Goal: Task Accomplishment & Management: Use online tool/utility

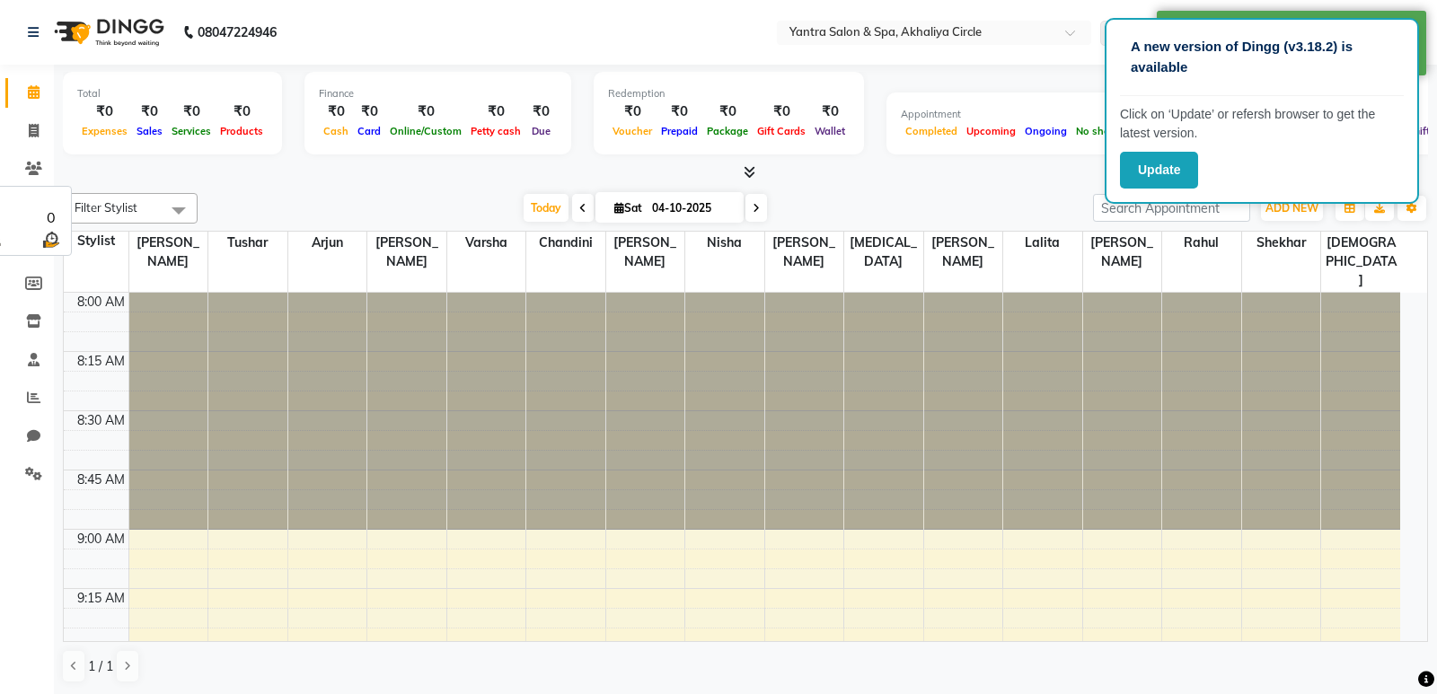
select select "en"
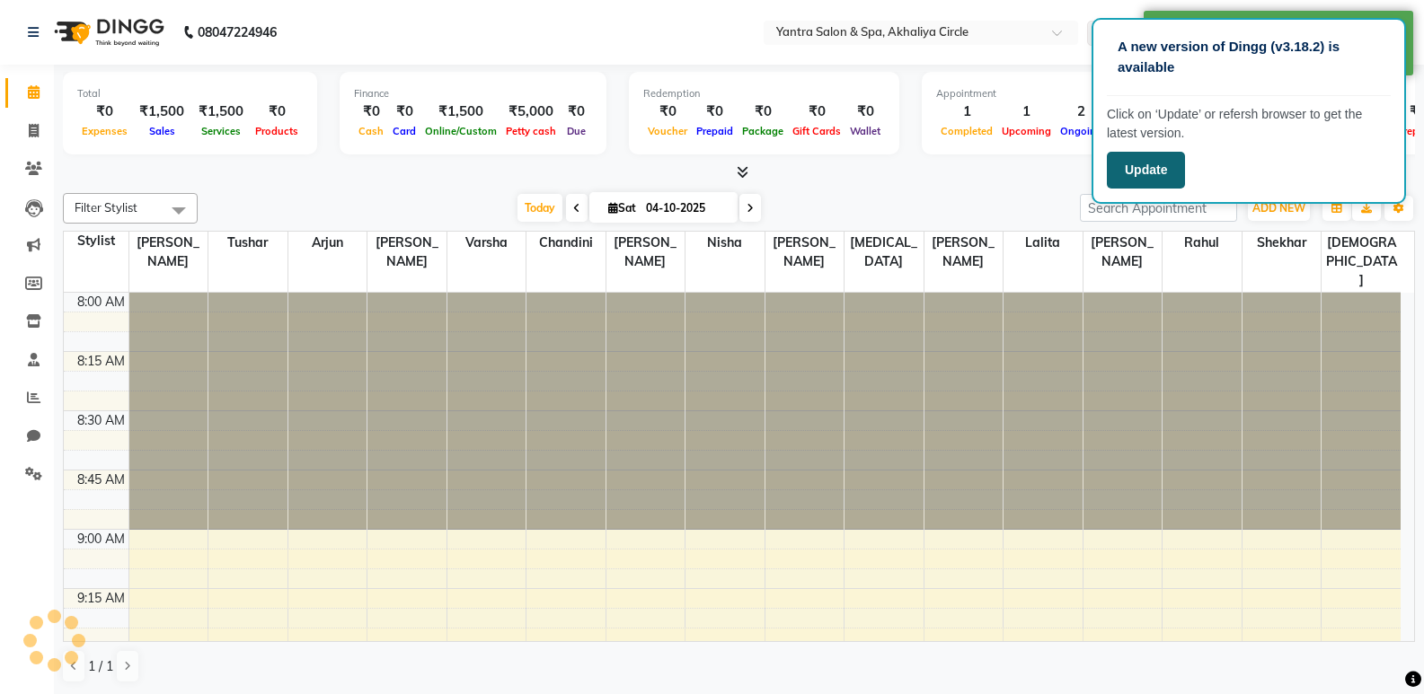
click at [1158, 170] on button "Update" at bounding box center [1146, 170] width 78 height 37
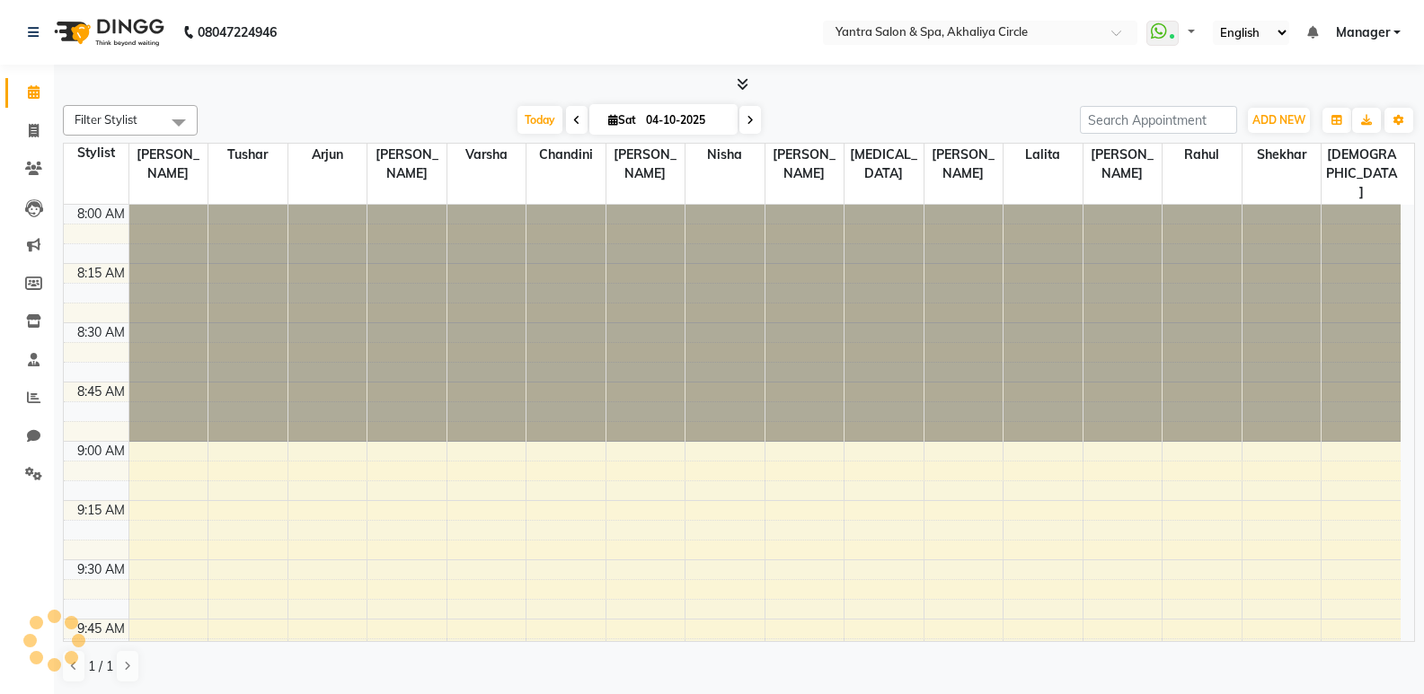
select select "en"
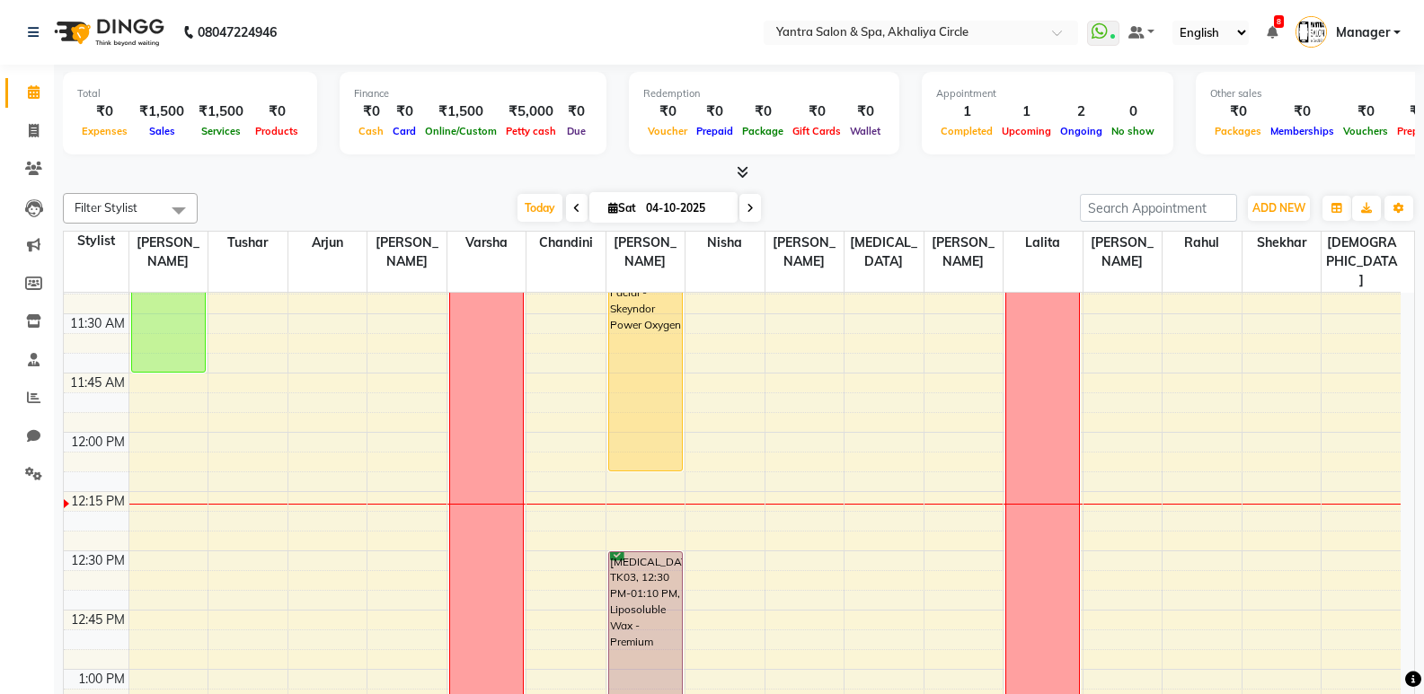
scroll to position [539, 0]
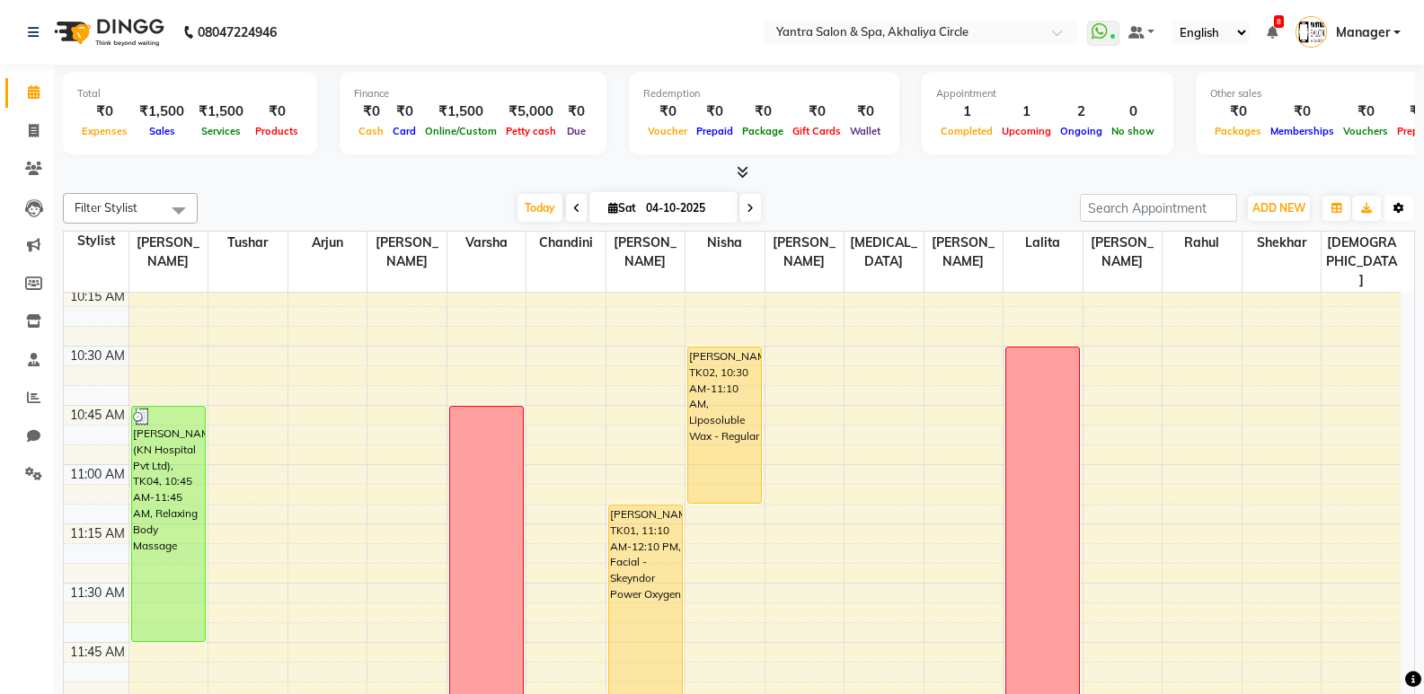
click at [1404, 208] on button "Toggle Dropdown" at bounding box center [1398, 208] width 29 height 25
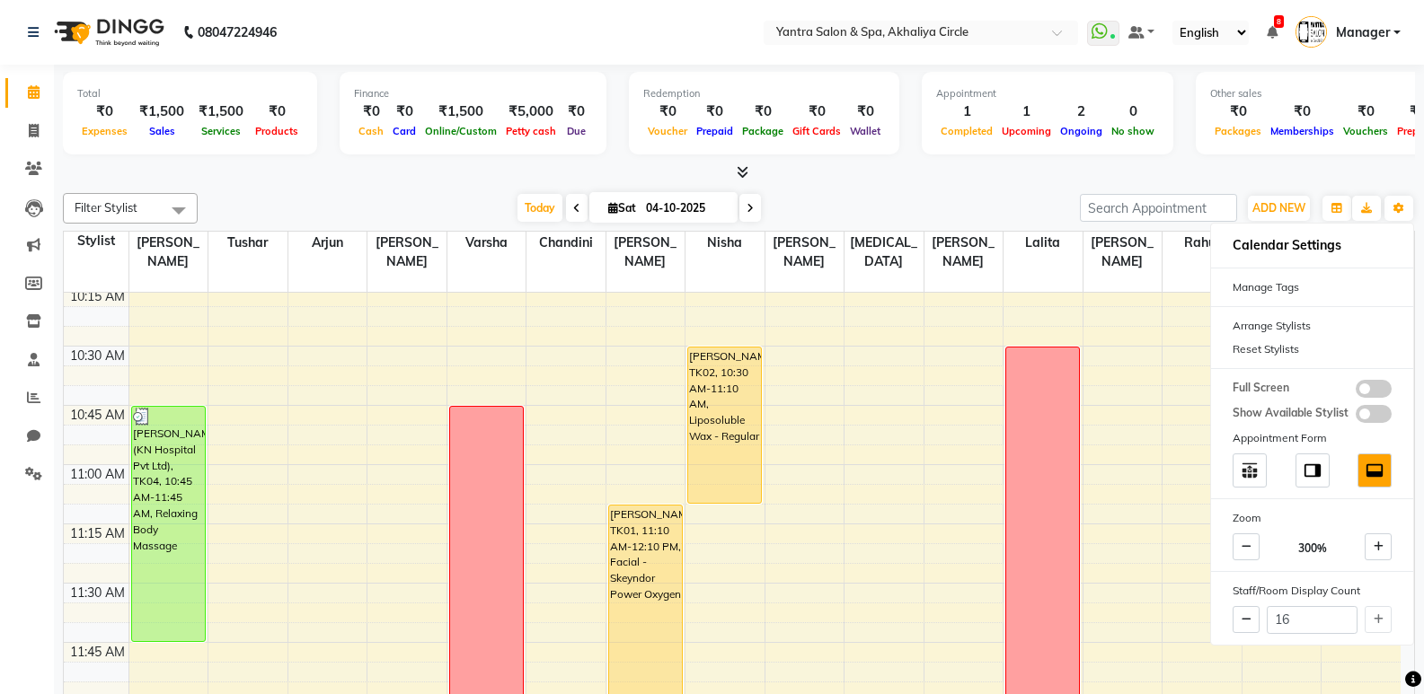
click at [1321, 352] on div "Reset Stylists" at bounding box center [1312, 349] width 202 height 23
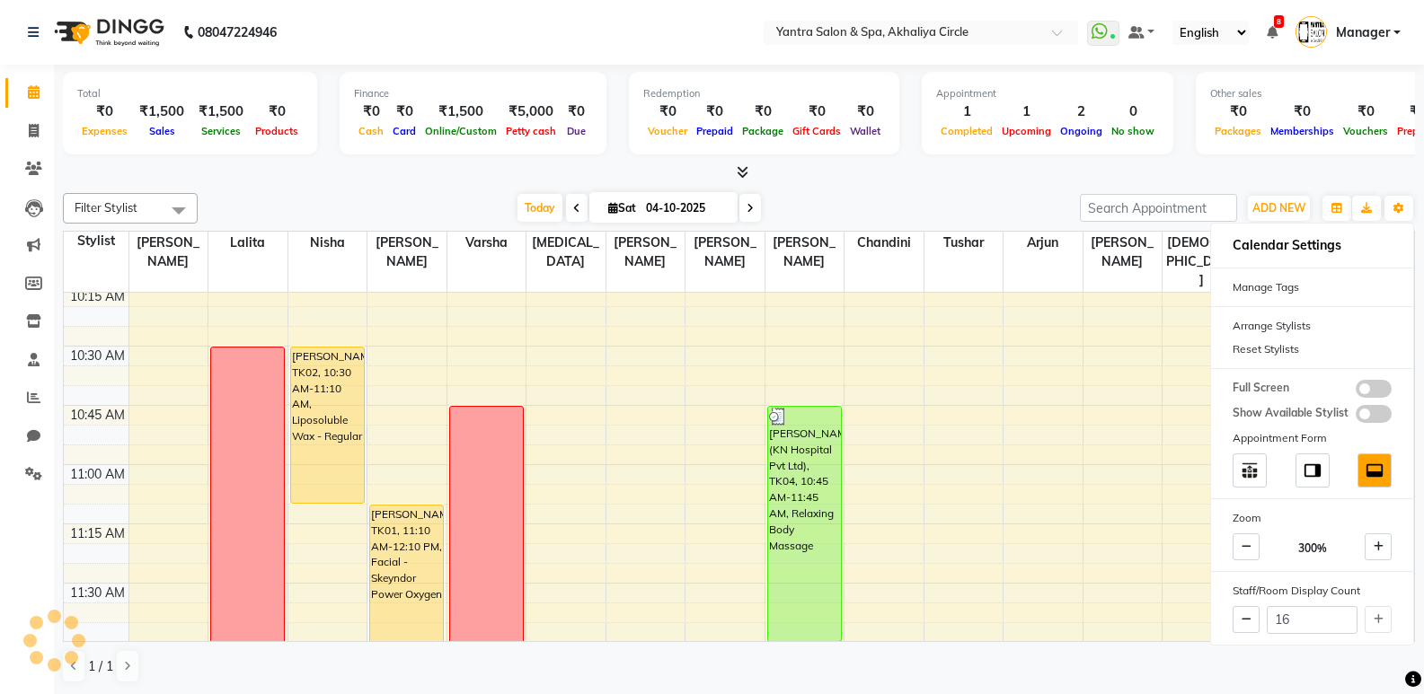
click at [882, 143] on div "Redemption ₹0 Voucher ₹0 Prepaid ₹0 Package ₹0 Gift Cards ₹0 Wallet" at bounding box center [764, 113] width 270 height 83
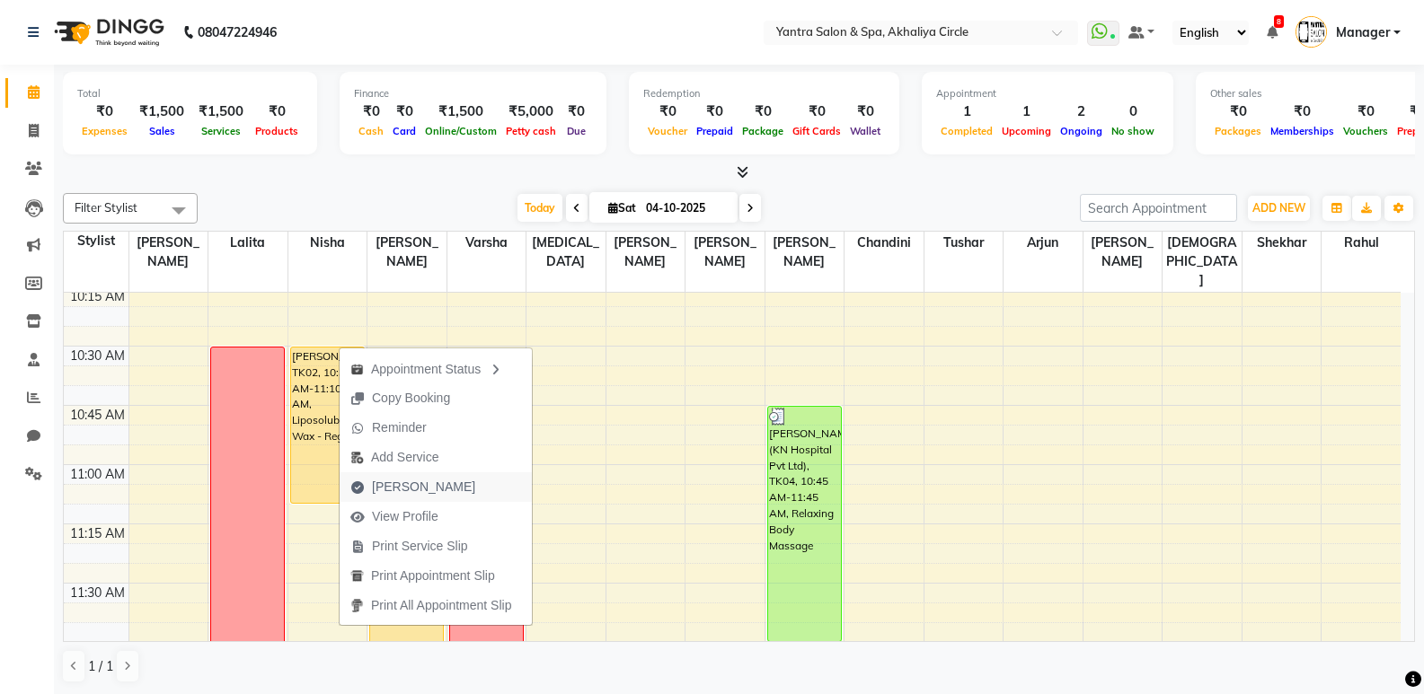
click at [411, 479] on span "Mark Done" at bounding box center [423, 487] width 103 height 19
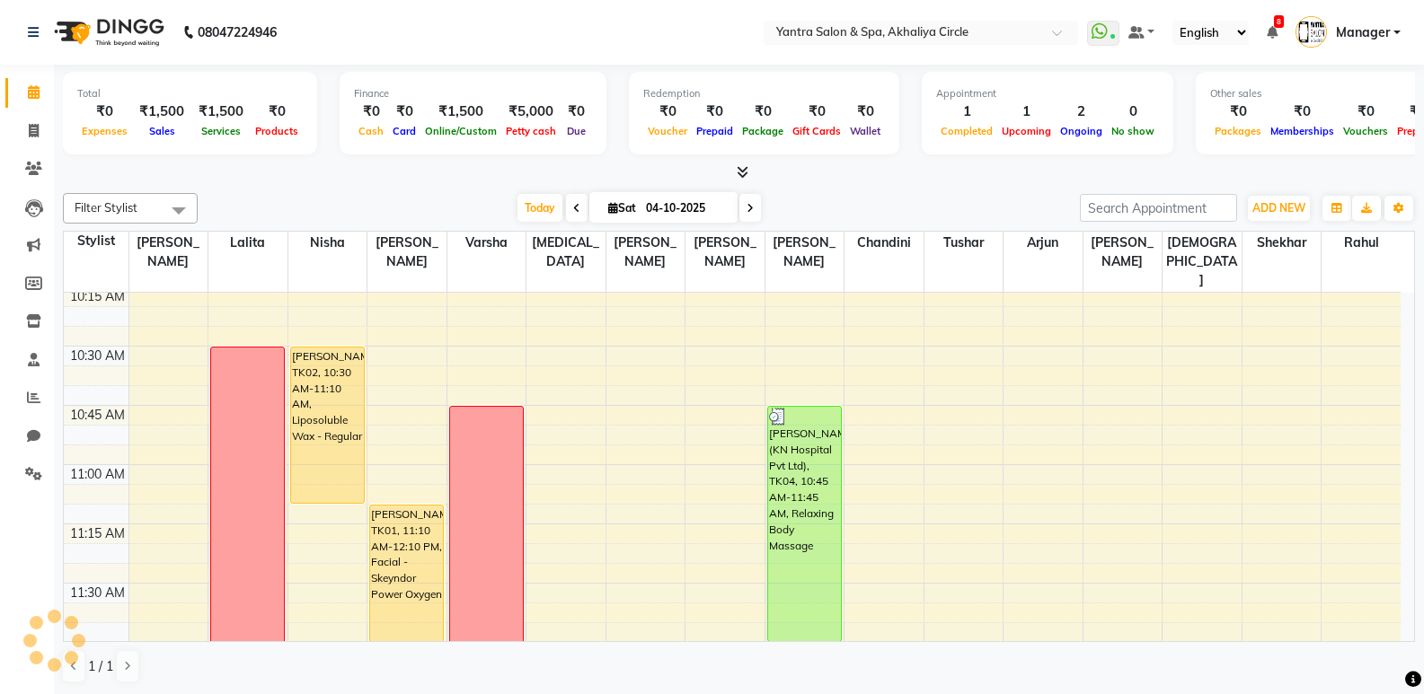
select select "service"
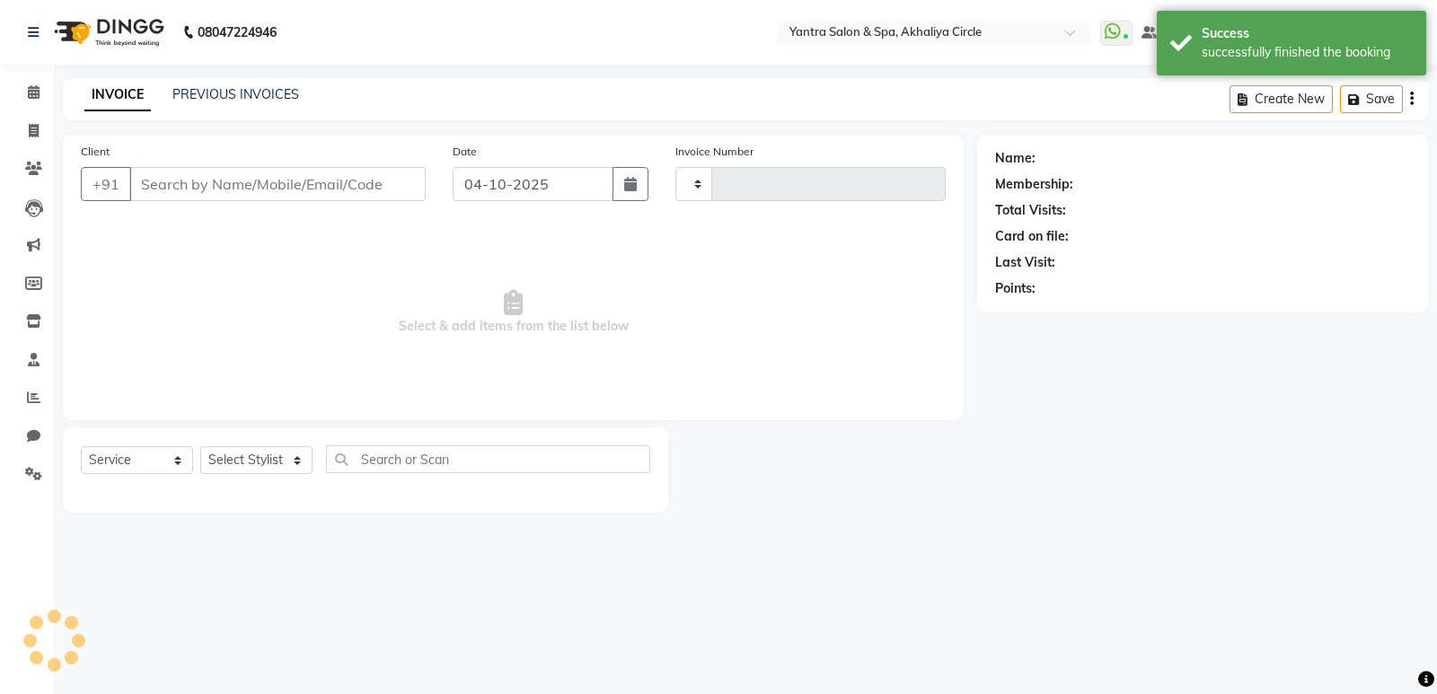
type input "4605"
select select "152"
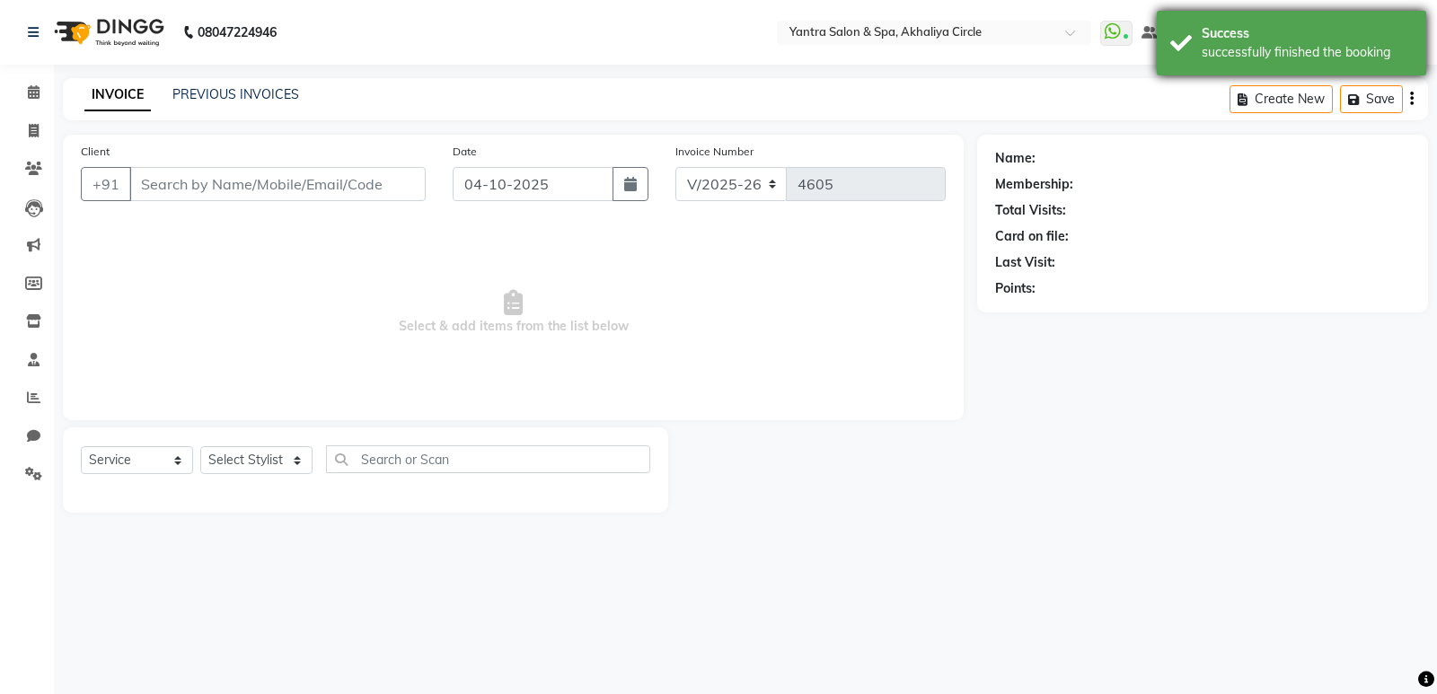
click at [1221, 32] on div "Success" at bounding box center [1307, 33] width 211 height 19
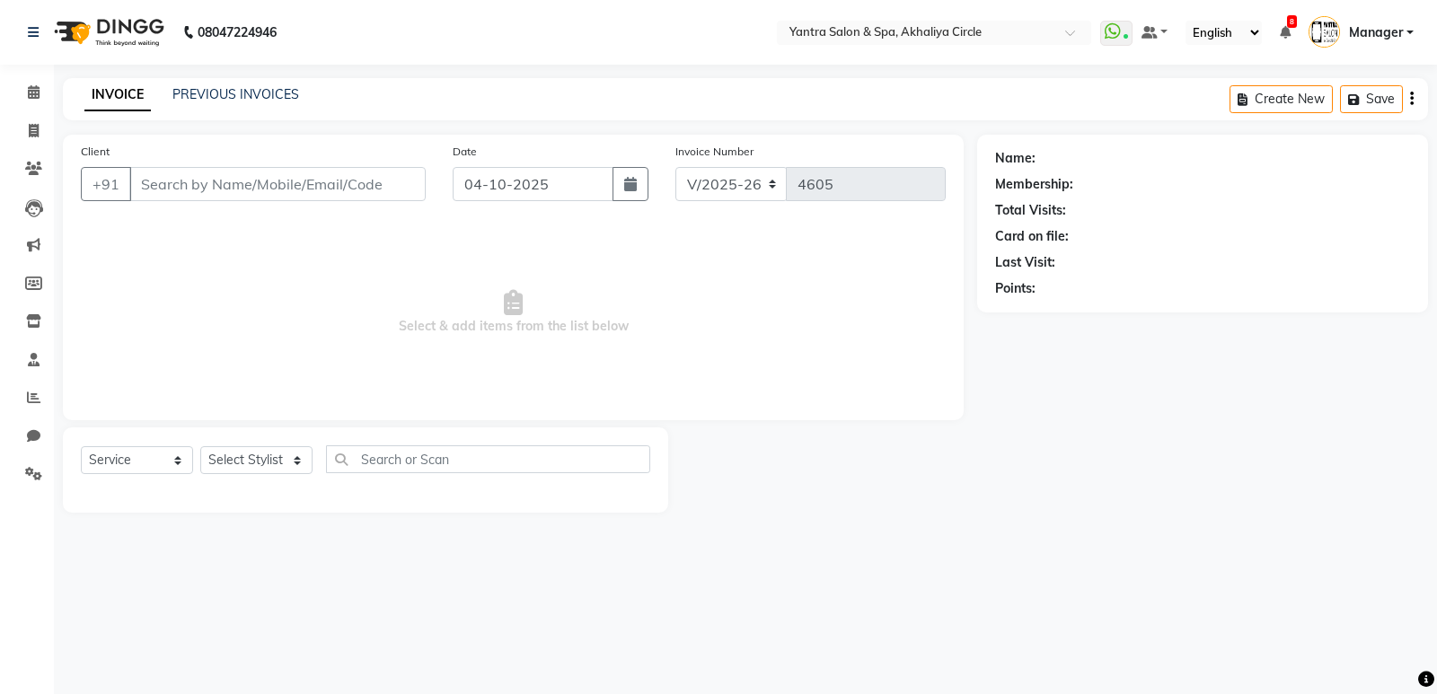
type input "9829227796"
select select "4349"
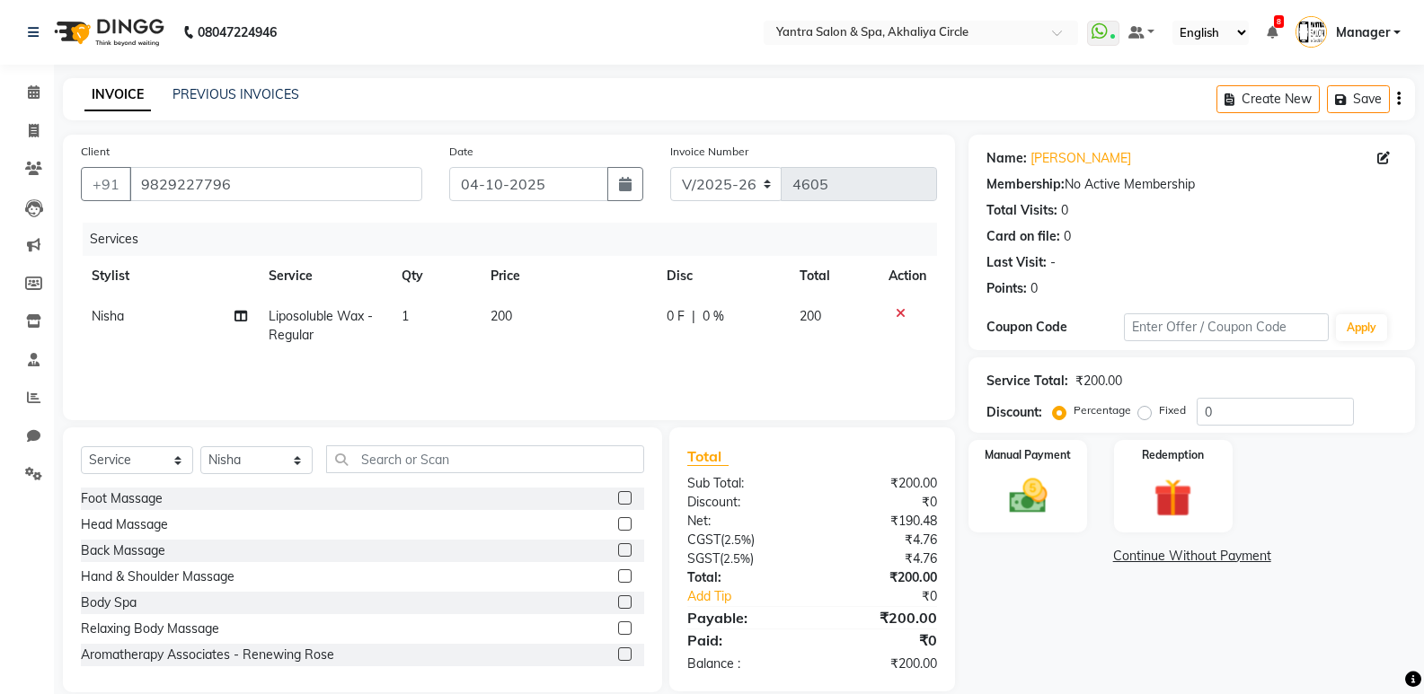
click at [570, 306] on td "200" at bounding box center [568, 325] width 177 height 59
select select "4349"
click at [570, 306] on td "200" at bounding box center [572, 334] width 134 height 76
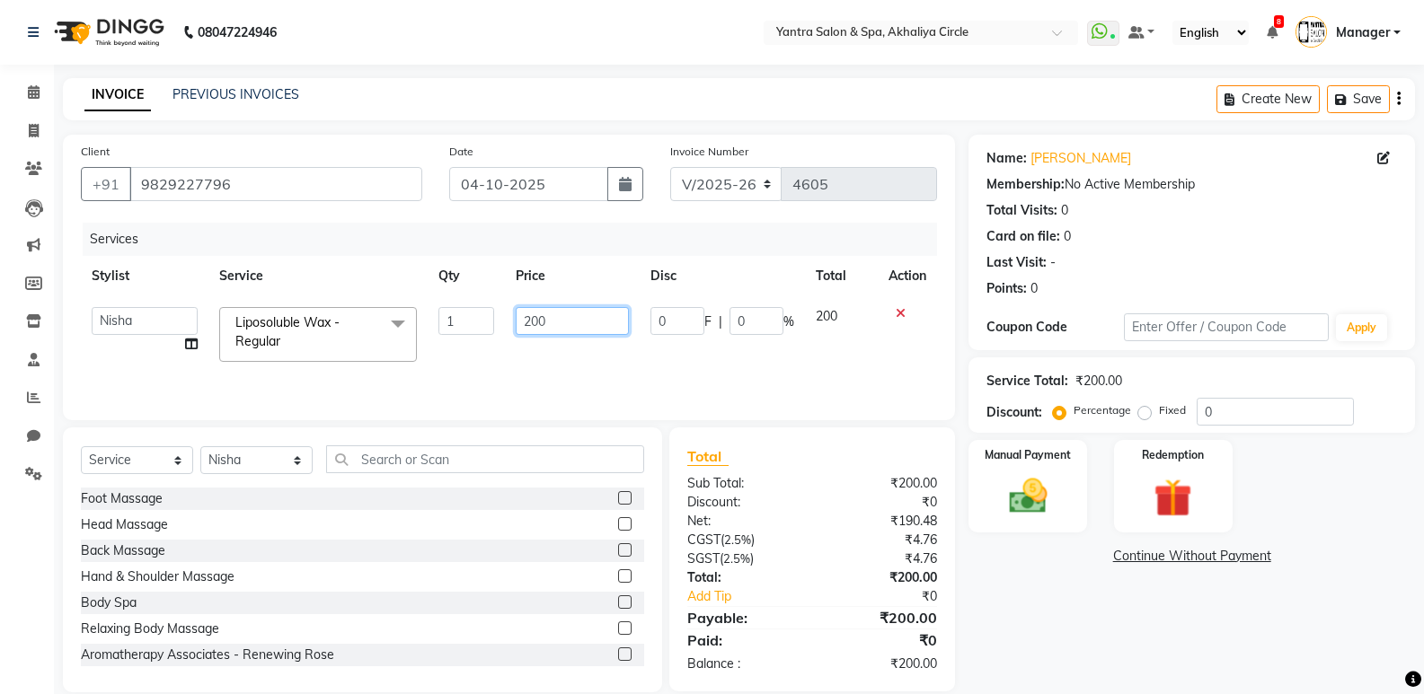
click at [570, 319] on input "200" at bounding box center [572, 321] width 112 height 28
drag, startPoint x: 570, startPoint y: 319, endPoint x: 554, endPoint y: 307, distance: 19.2
click at [570, 318] on input "200" at bounding box center [572, 321] width 112 height 28
type input "1300"
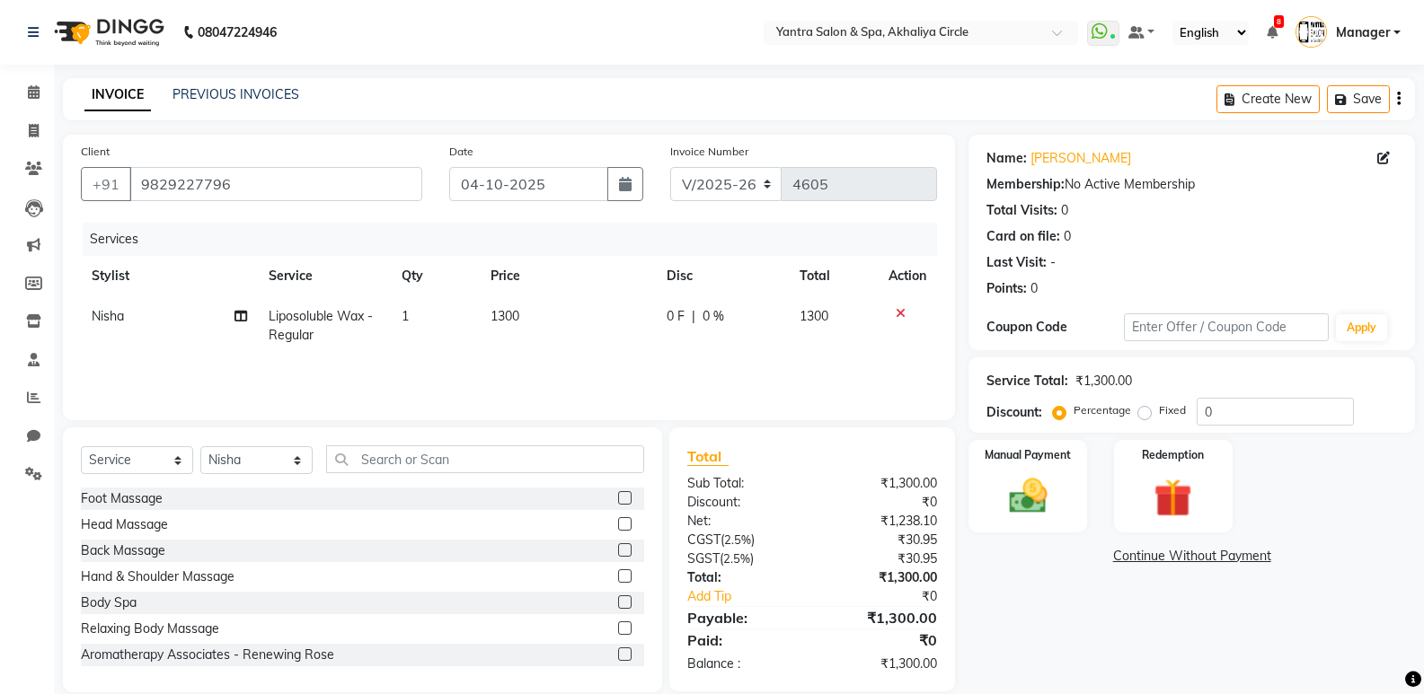
click at [732, 323] on div "0 F | 0 %" at bounding box center [722, 316] width 111 height 19
select select "4349"
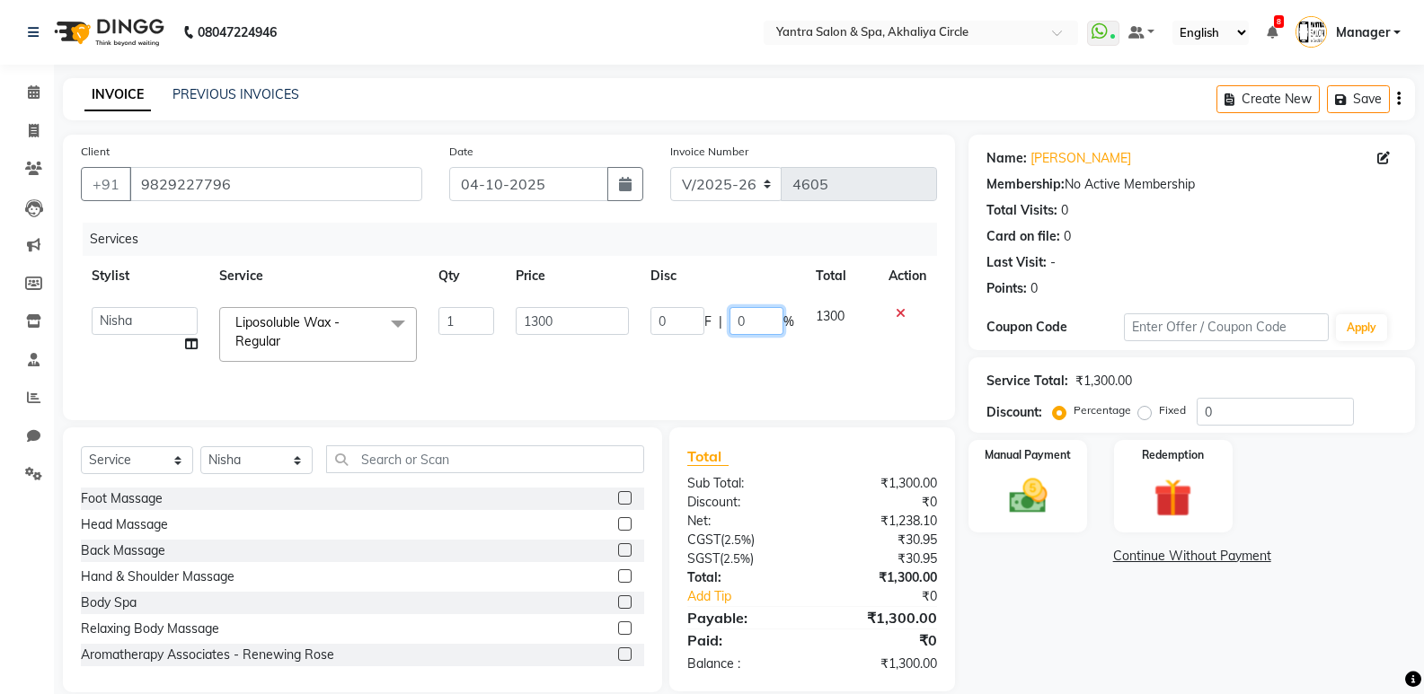
click at [735, 310] on input "0" at bounding box center [756, 321] width 54 height 28
type input "30"
click at [267, 461] on select "Select Stylist Anil Jaipal Arjun Bhawna Chandini Khushboo Soni Lalita Manager N…" at bounding box center [256, 460] width 112 height 28
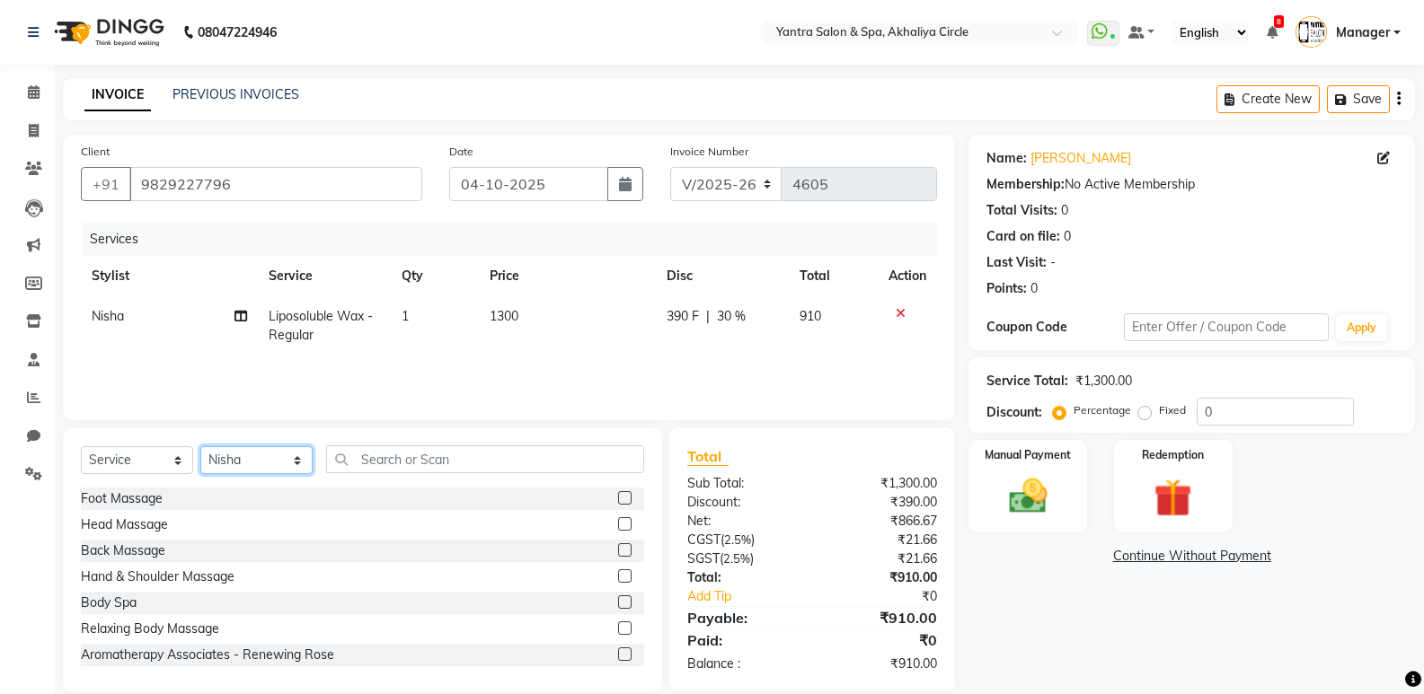
select select "7538"
click at [200, 446] on select "Select Stylist Anil Jaipal Arjun Bhawna Chandini Khushboo Soni Lalita Manager N…" at bounding box center [256, 460] width 112 height 28
click at [429, 464] on input "text" at bounding box center [485, 460] width 318 height 28
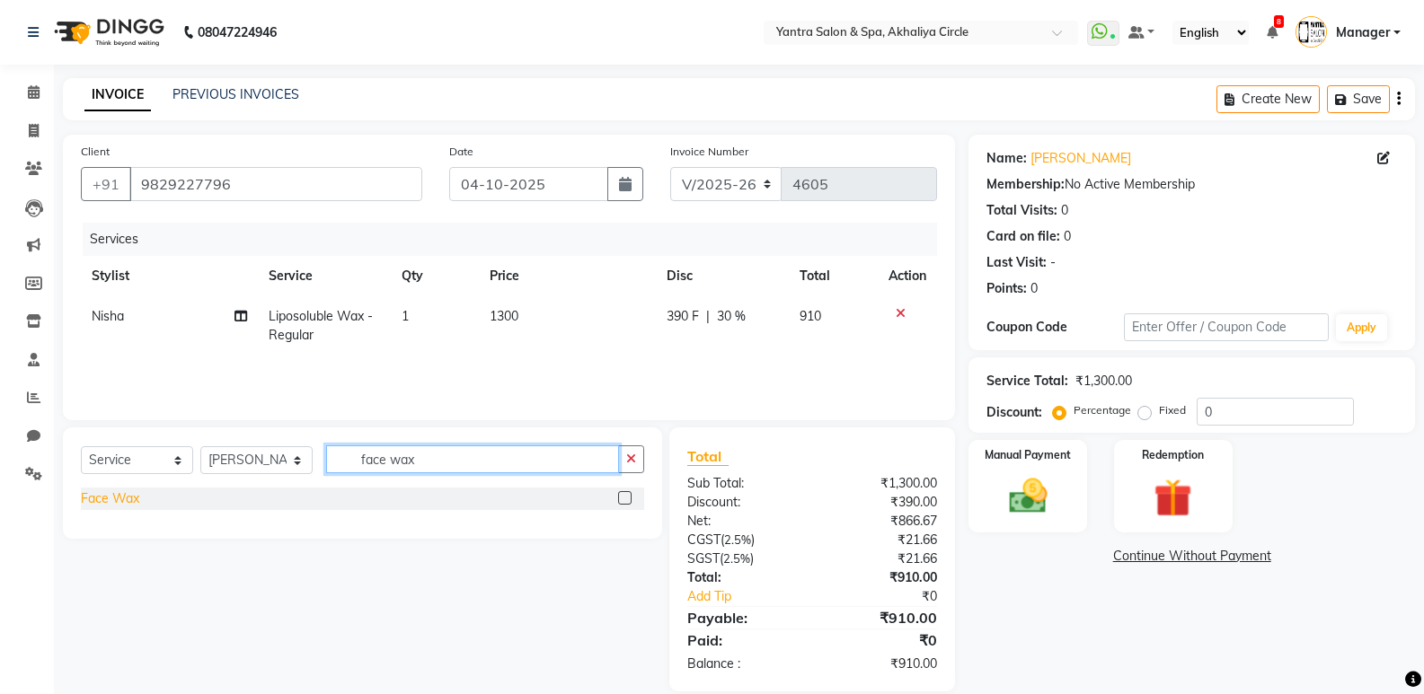
type input "face wax"
click at [128, 503] on div "Face Wax" at bounding box center [110, 499] width 58 height 19
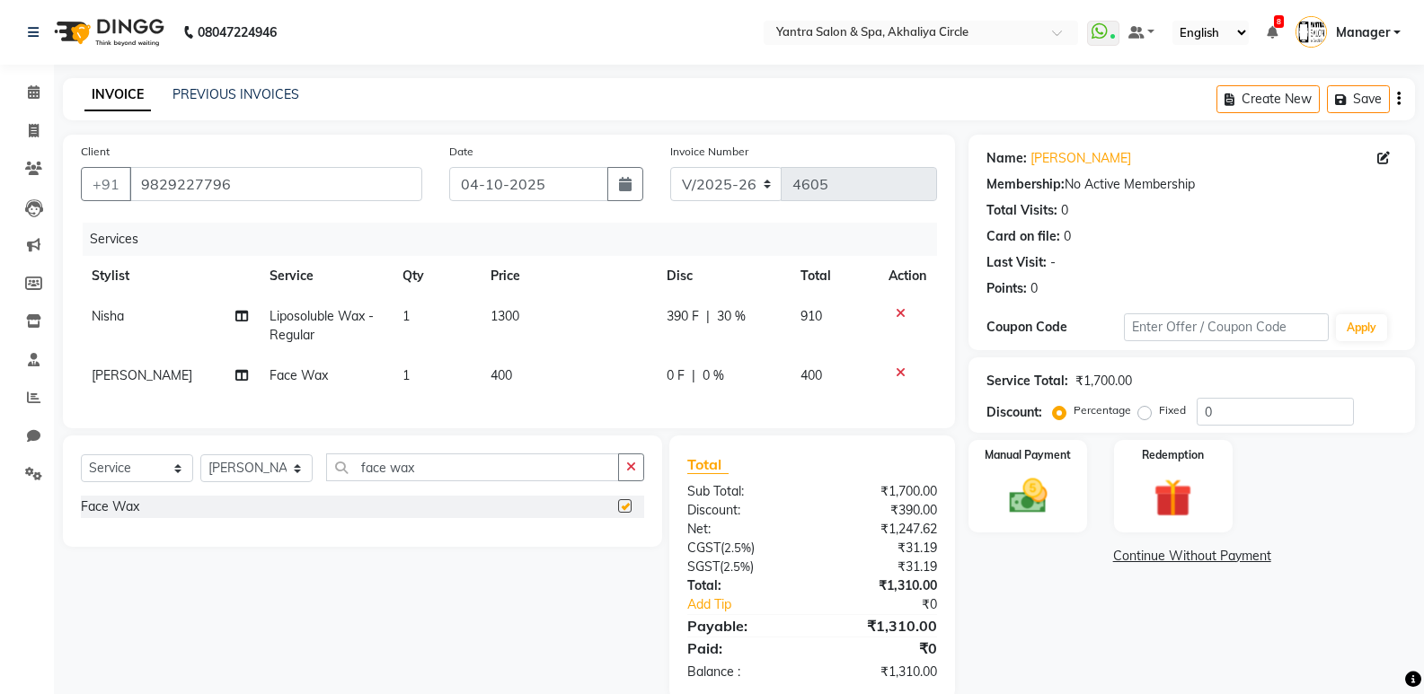
checkbox input "false"
click at [540, 371] on td "400" at bounding box center [568, 376] width 176 height 40
select select "7538"
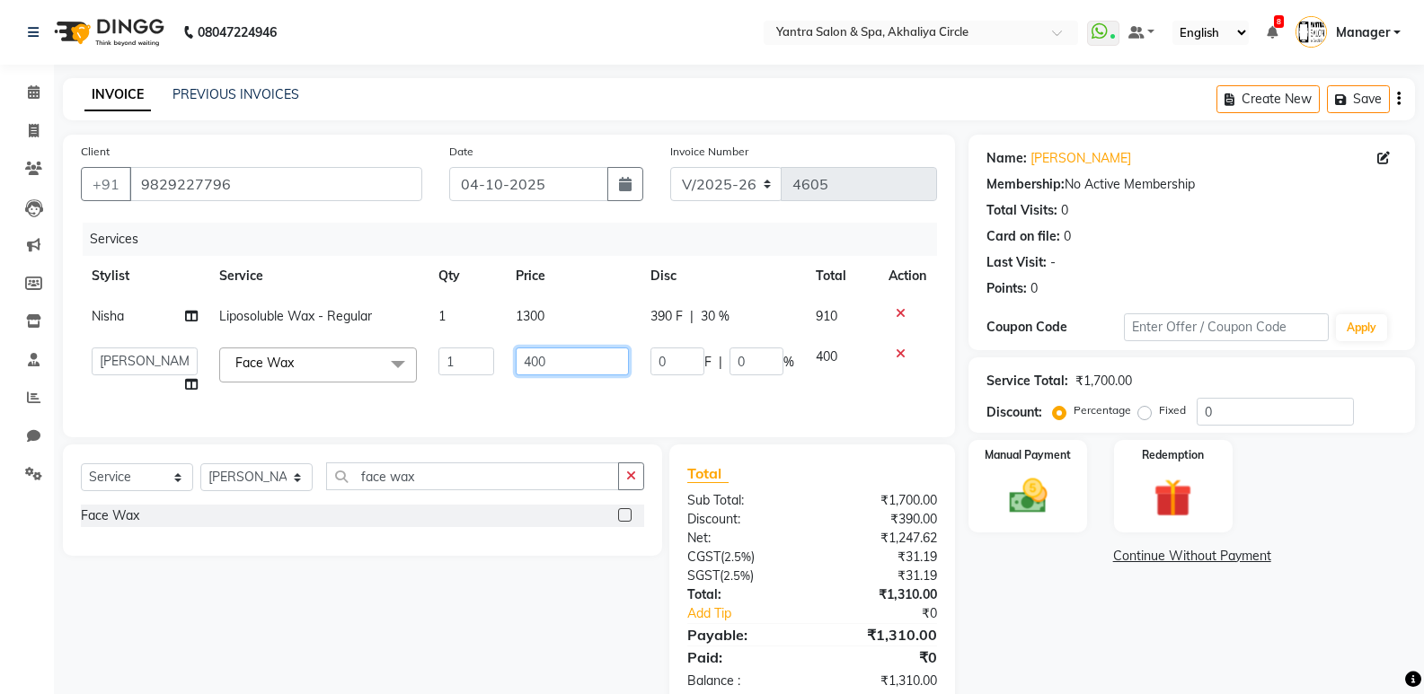
click at [537, 356] on input "400" at bounding box center [572, 362] width 112 height 28
type input "580"
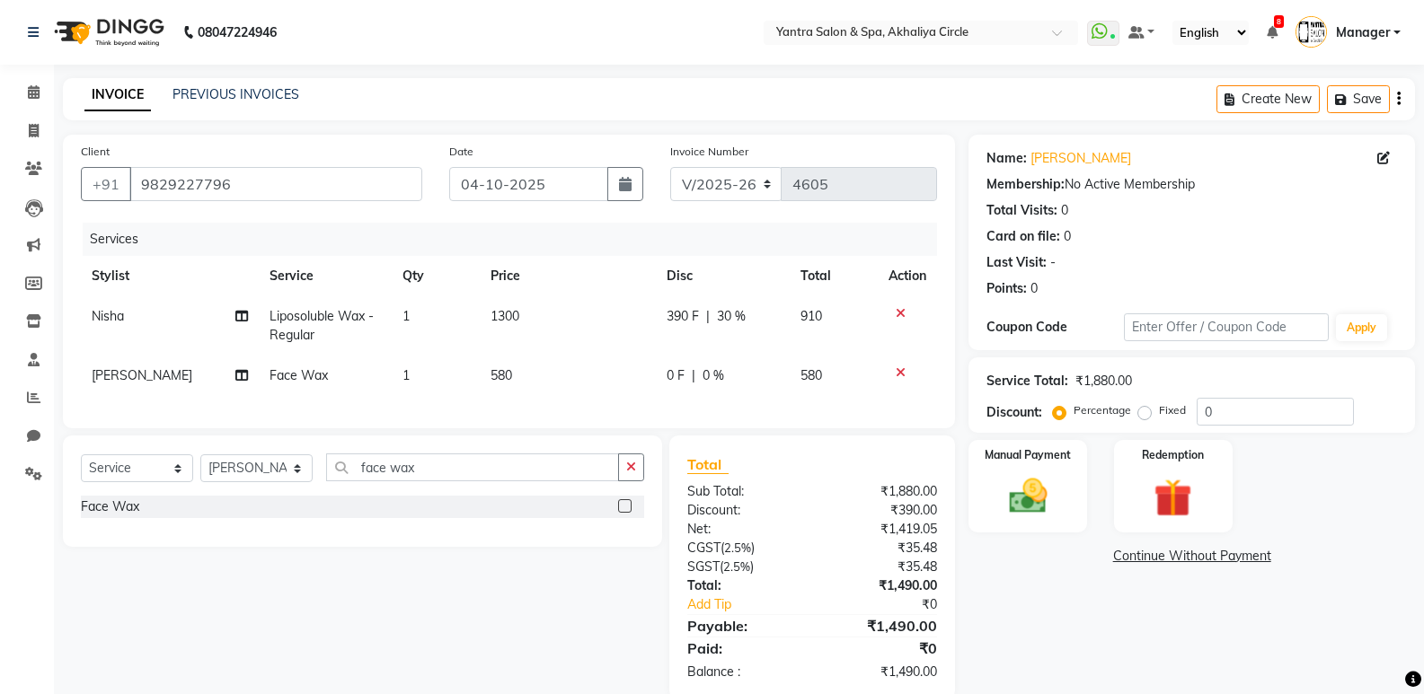
click at [937, 538] on div "Total Sub Total: ₹1,880.00 Discount: ₹390.00 Net: ₹1,419.05 CGST ( 2.5% ) ₹35.4…" at bounding box center [812, 568] width 250 height 228
click at [1021, 490] on img at bounding box center [1027, 496] width 64 height 46
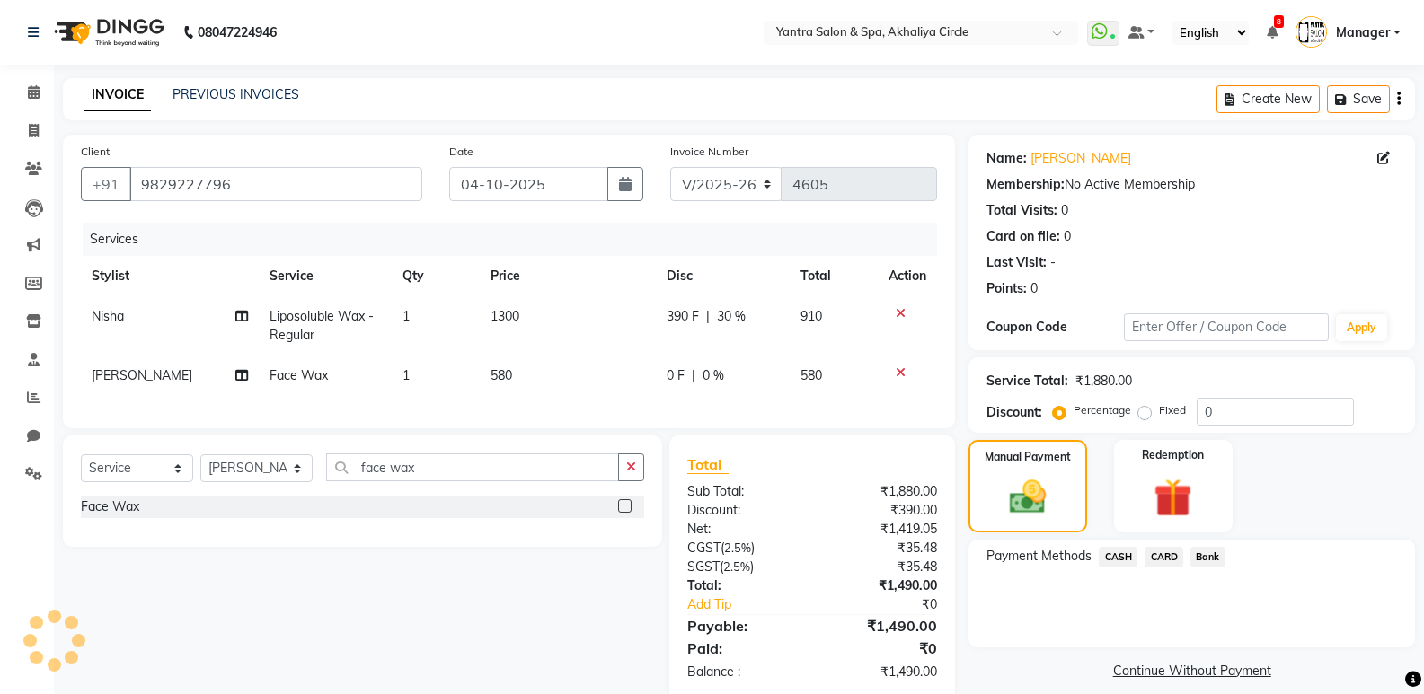
click at [1224, 560] on span "Bank" at bounding box center [1207, 557] width 35 height 21
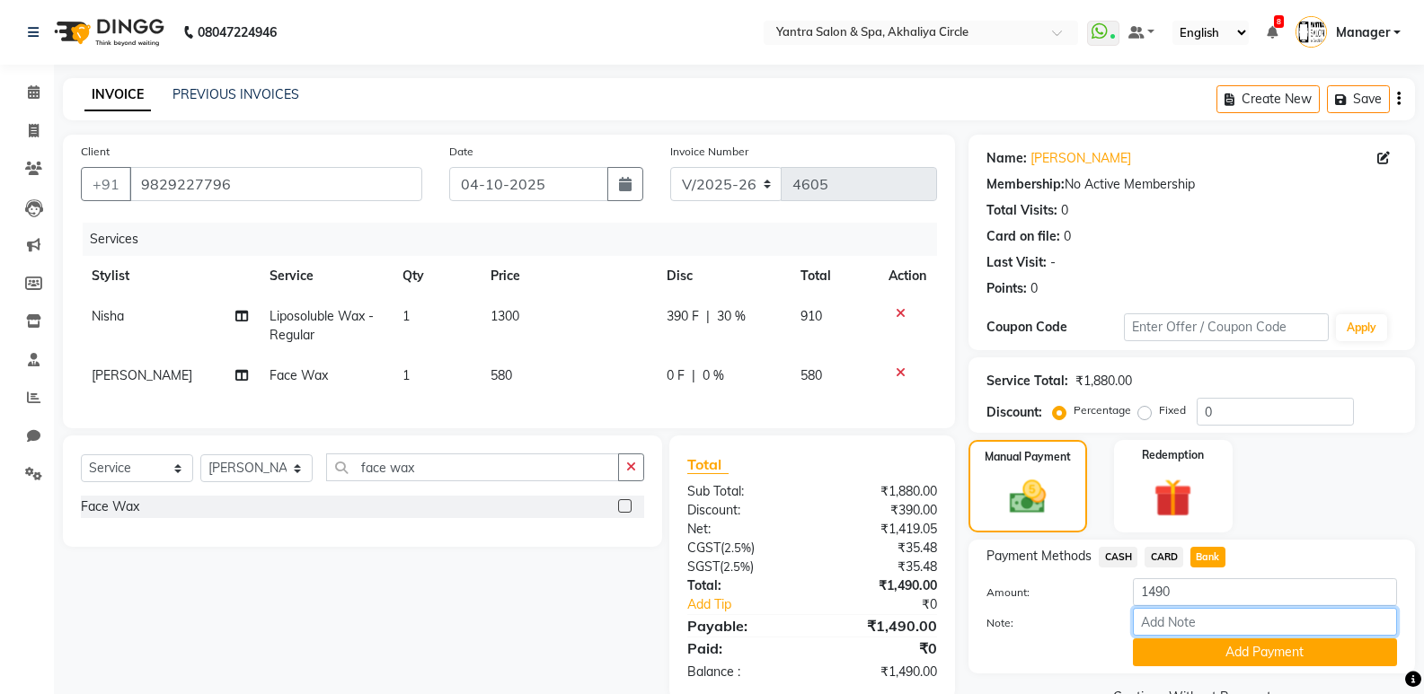
click at [1231, 632] on input "Note:" at bounding box center [1265, 622] width 264 height 28
click at [1229, 659] on button "Add Payment" at bounding box center [1265, 653] width 264 height 28
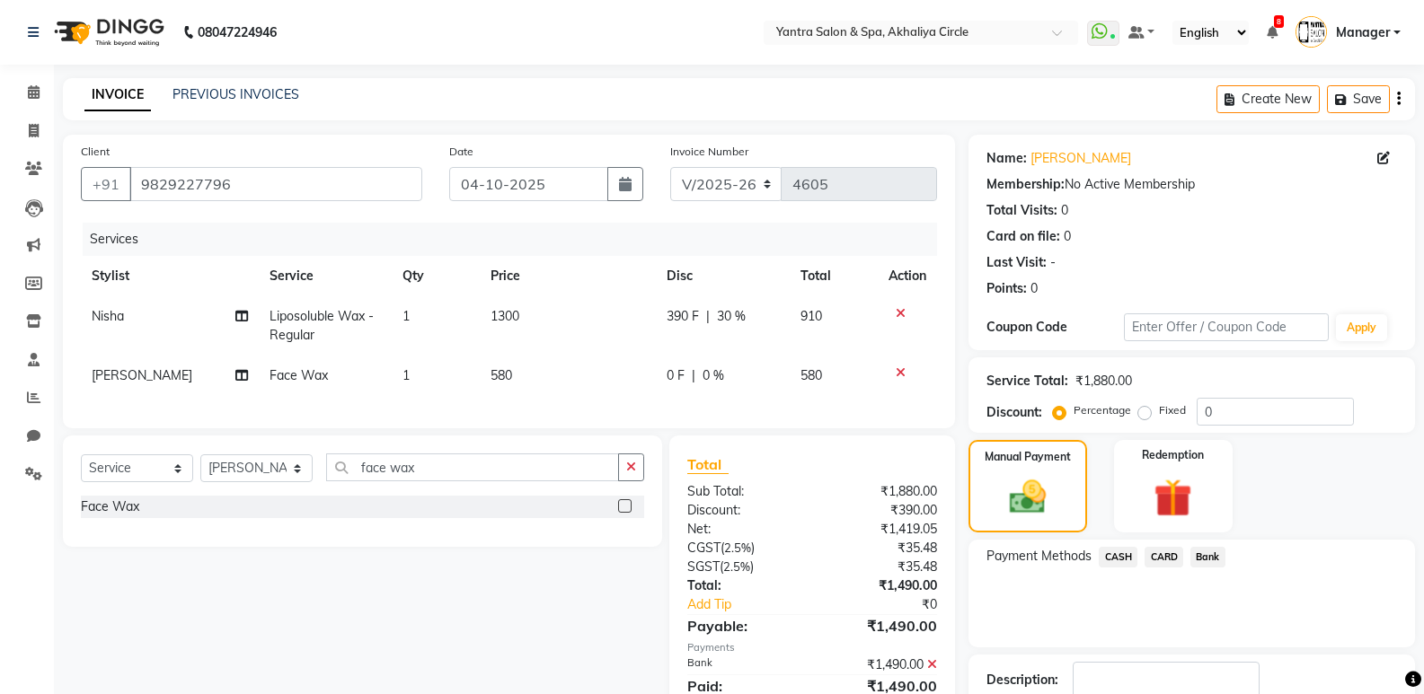
scroll to position [119, 0]
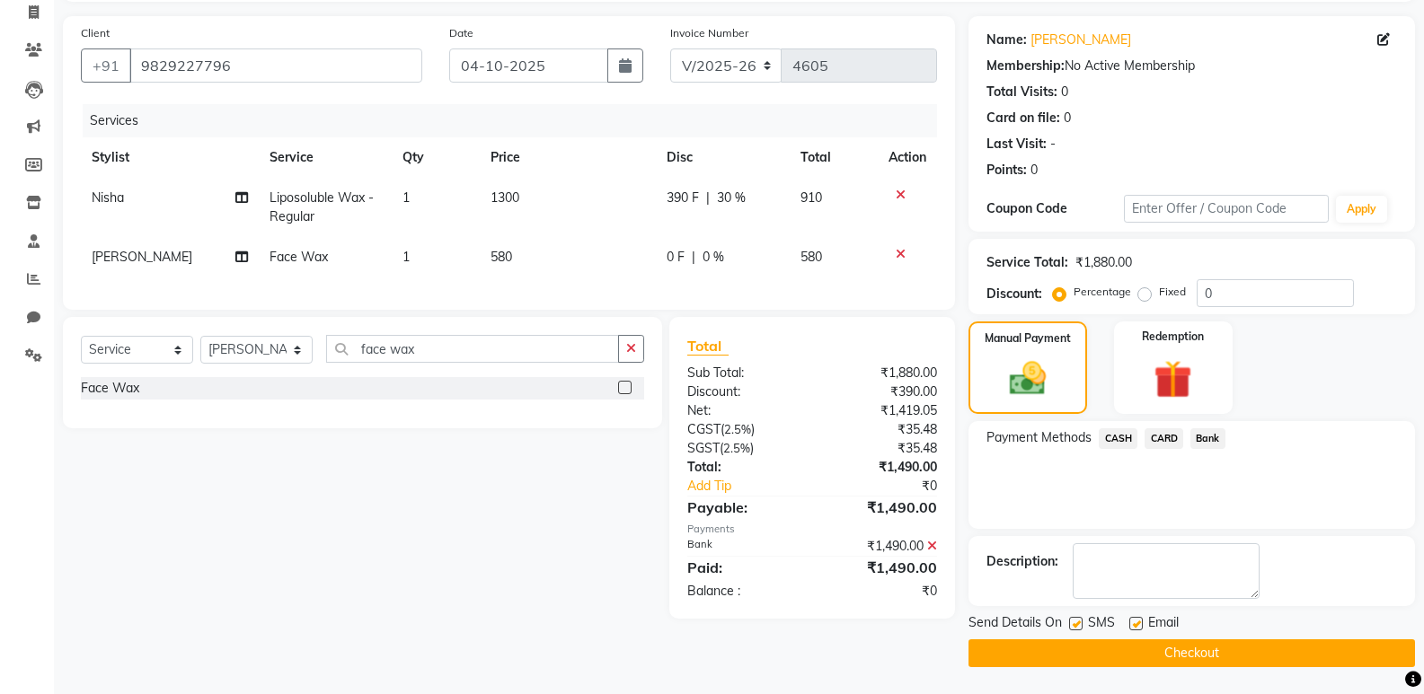
click at [1215, 658] on button "Checkout" at bounding box center [1191, 654] width 446 height 28
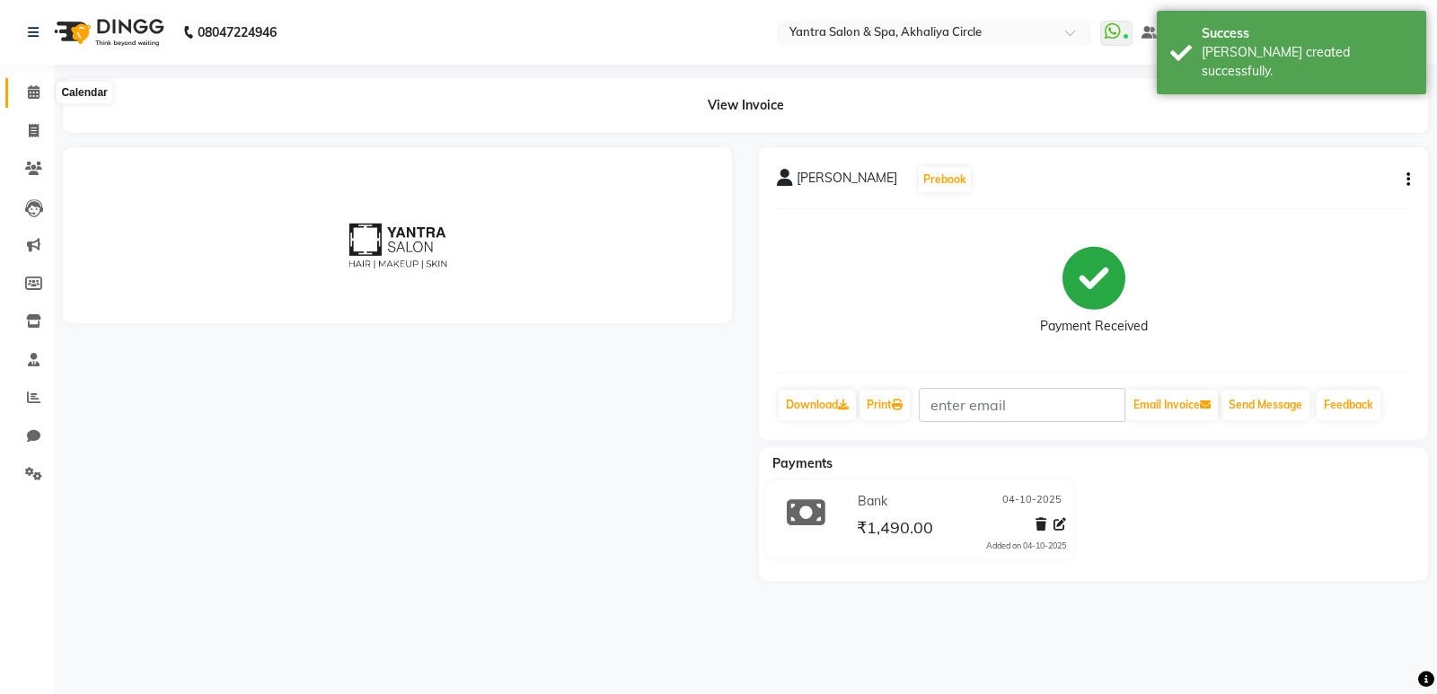
click at [21, 98] on span at bounding box center [33, 93] width 31 height 21
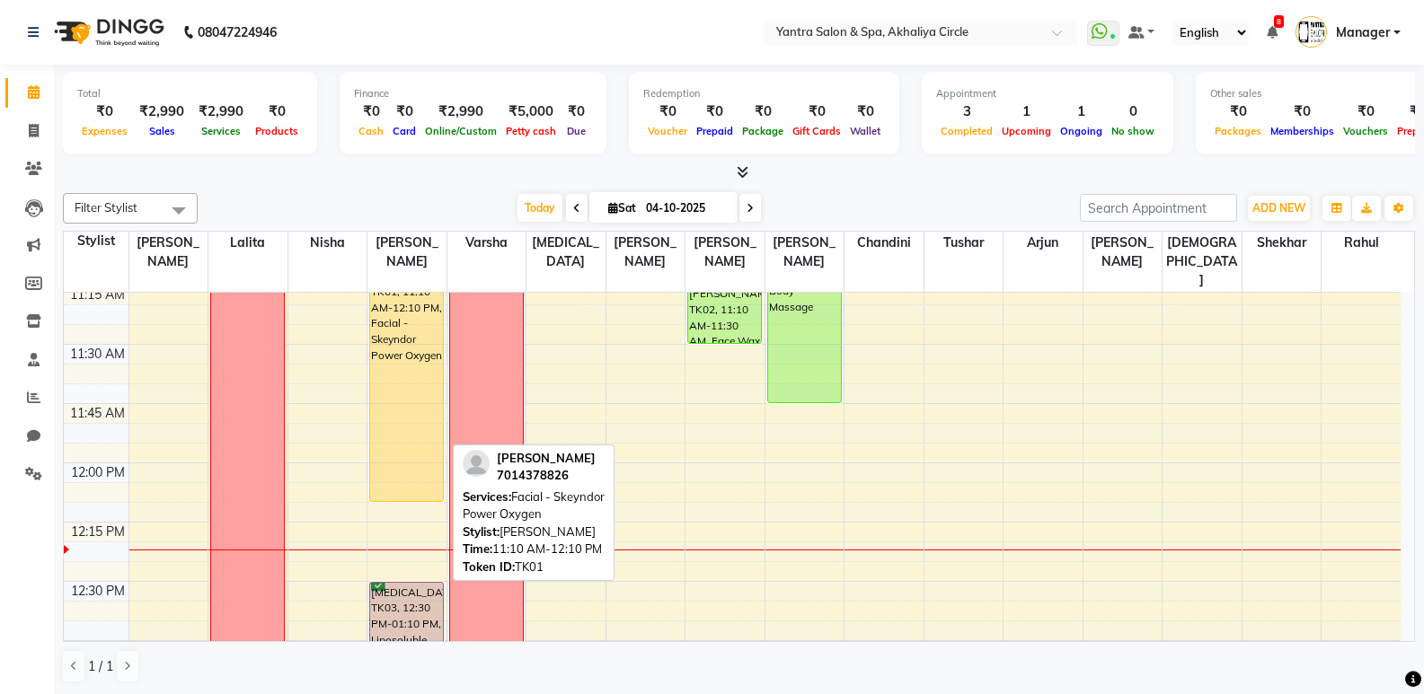
scroll to position [809, 0]
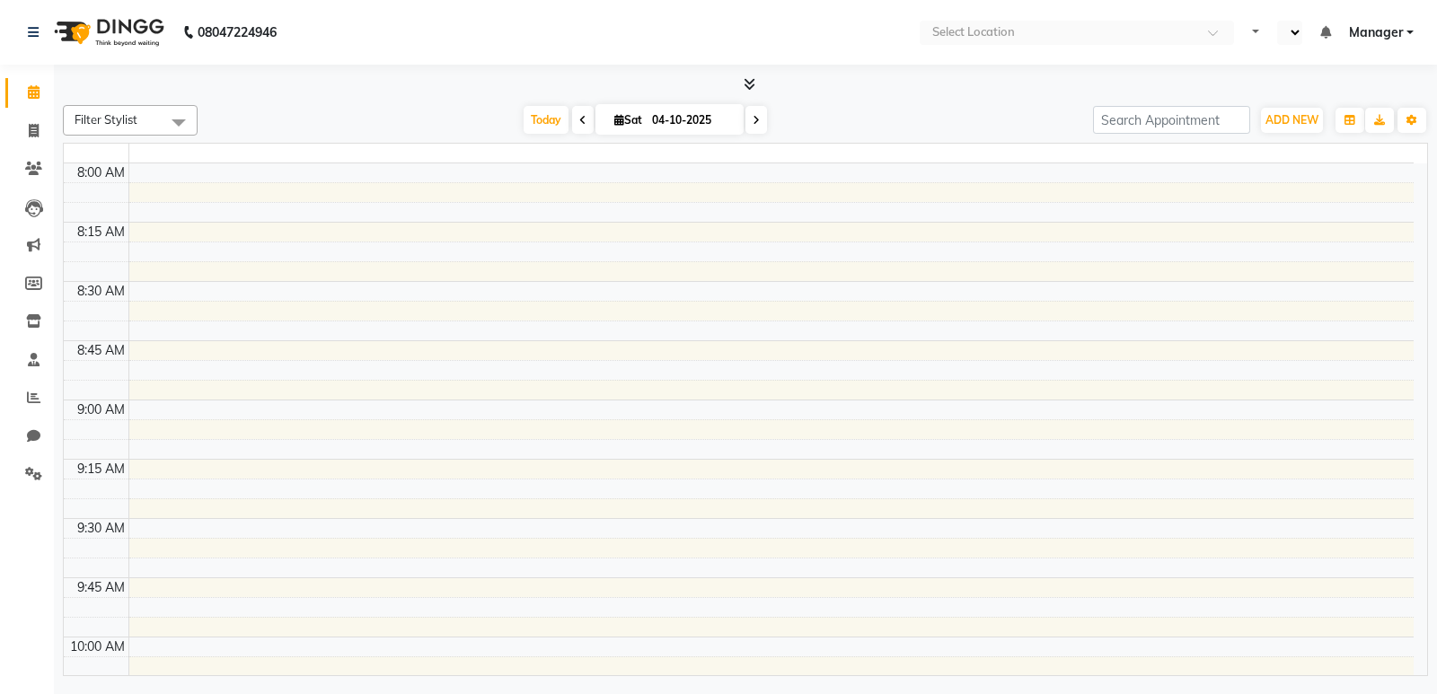
select select "en"
